Goal: Ask a question: Seek information or help from site administrators or community

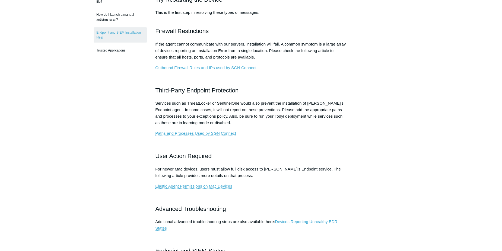
scroll to position [190, 0]
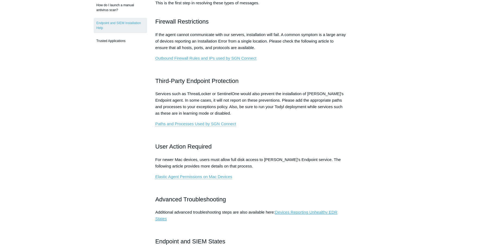
click at [323, 214] on link "Devices Reporting Unhealthy EDR States" at bounding box center [246, 215] width 182 height 11
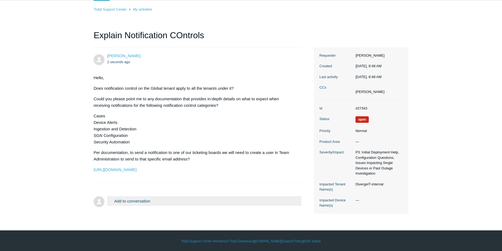
scroll to position [32, 0]
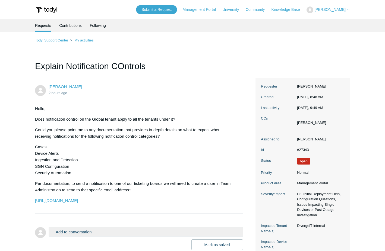
click at [62, 41] on link "Todyl Support Center" at bounding box center [51, 40] width 33 height 4
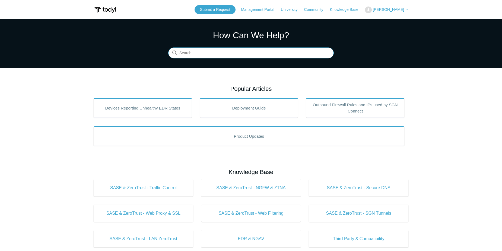
drag, startPoint x: 228, startPoint y: 52, endPoint x: 226, endPoint y: 56, distance: 4.4
click at [227, 53] on input "Search" at bounding box center [250, 53] width 165 height 11
click at [214, 56] on input "Search" at bounding box center [250, 53] width 165 height 11
type input "Test notification"
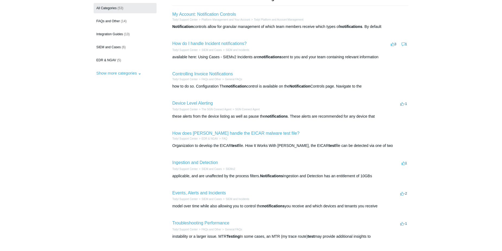
scroll to position [81, 0]
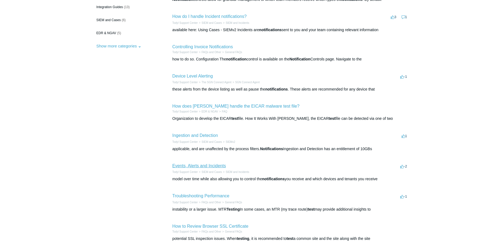
click at [221, 166] on link "Events, Alerts and Incidents" at bounding box center [198, 166] width 53 height 5
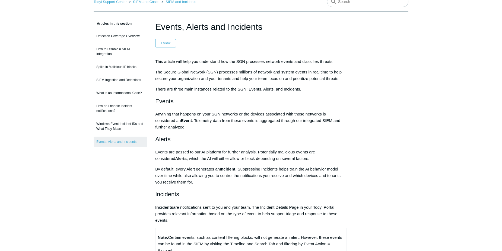
scroll to position [27, 0]
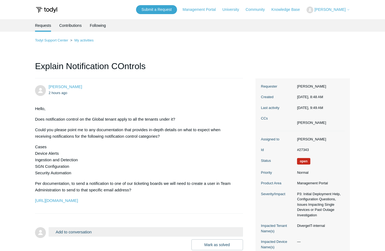
click at [74, 234] on button "Add to conversation" at bounding box center [146, 231] width 194 height 9
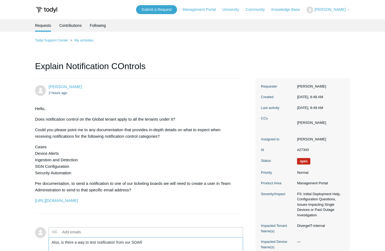
click at [114, 247] on textarea "Also, is there a way to test notification from our SOAR" at bounding box center [146, 255] width 194 height 37
click at [111, 244] on textarea "Also, is there a way to test notification from our SOAR" at bounding box center [146, 255] width 194 height 37
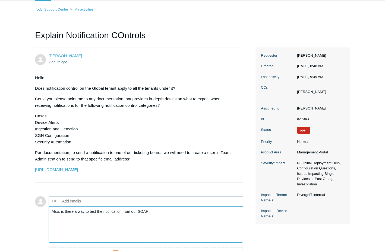
scroll to position [81, 0]
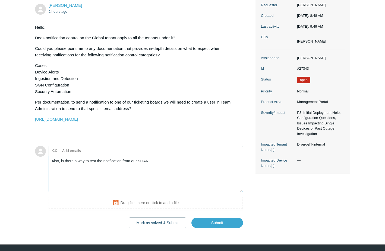
click at [165, 165] on textarea "Also, is there a way to test the notification from our SOAR" at bounding box center [146, 174] width 194 height 37
type textarea "Also, is there a way to test the notification from our SOAR?"
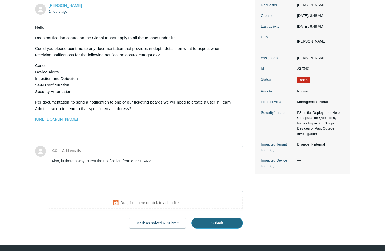
click at [234, 221] on input "Submit" at bounding box center [217, 223] width 52 height 11
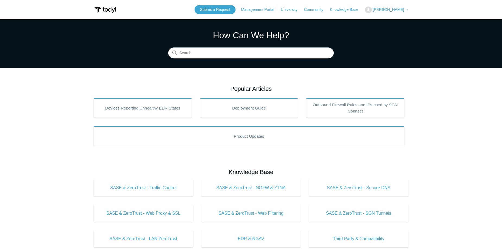
click at [393, 8] on span "[PERSON_NAME]" at bounding box center [388, 9] width 31 height 4
click at [404, 19] on link "My Support Requests" at bounding box center [391, 21] width 53 height 9
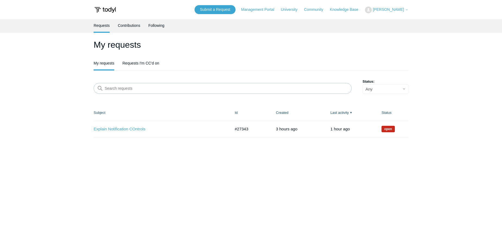
click at [130, 125] on td "Explain Notification COntrols #27343 3 hours ago Open" at bounding box center [162, 129] width 136 height 16
click at [130, 130] on link "Explain Notification COntrols" at bounding box center [158, 129] width 129 height 6
